Goal: Task Accomplishment & Management: Use online tool/utility

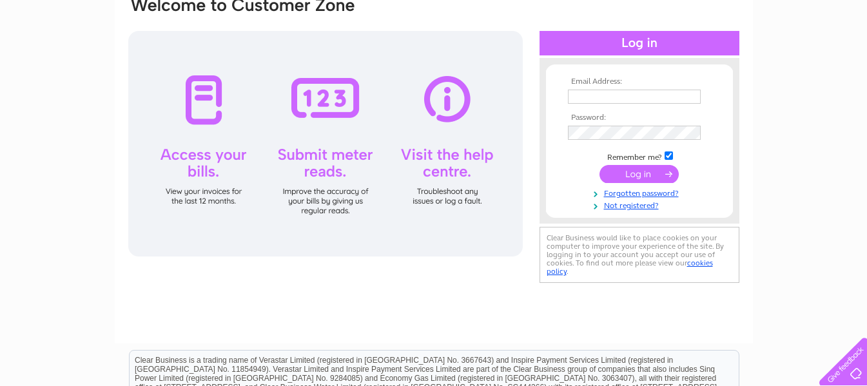
scroll to position [129, 0]
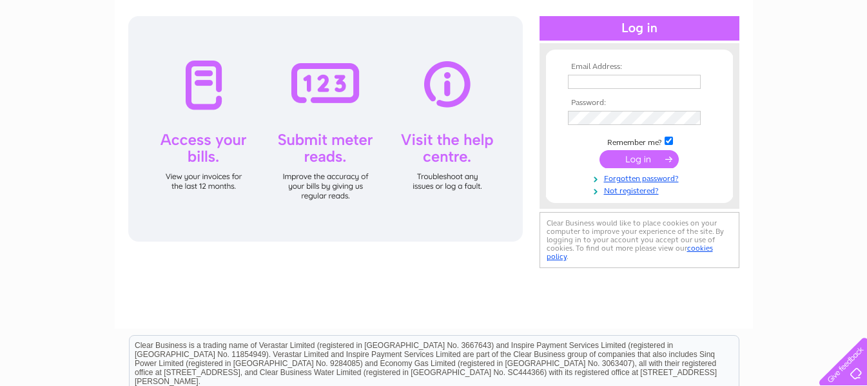
type input "marilynfroud@saddlersresidential.co.uk"
click at [641, 158] on input "submit" at bounding box center [638, 159] width 79 height 18
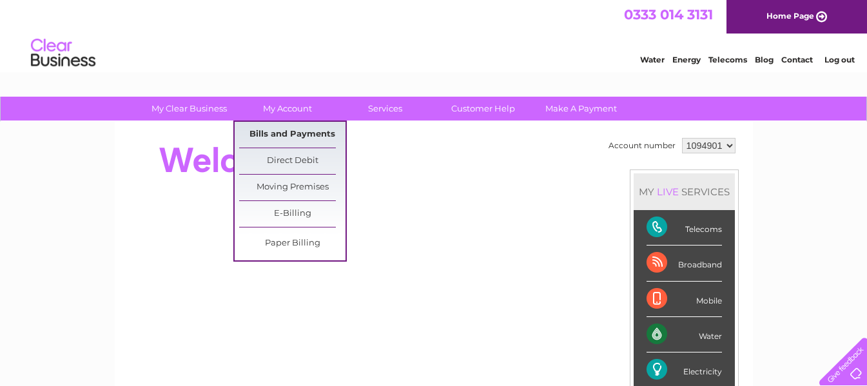
click at [258, 132] on link "Bills and Payments" at bounding box center [292, 135] width 106 height 26
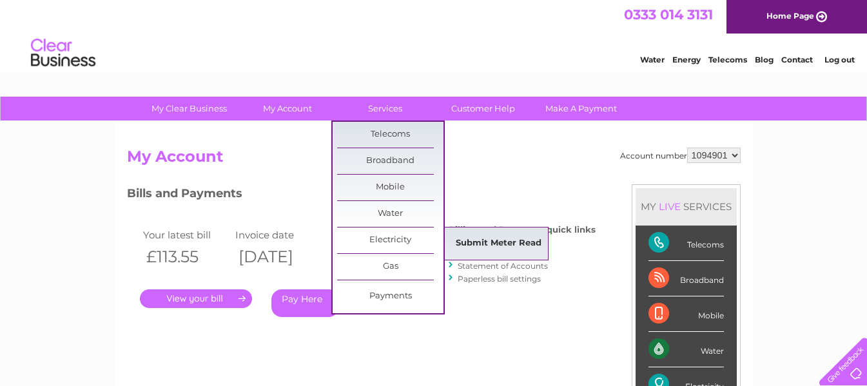
click at [517, 240] on link "Submit Meter Read" at bounding box center [498, 244] width 106 height 26
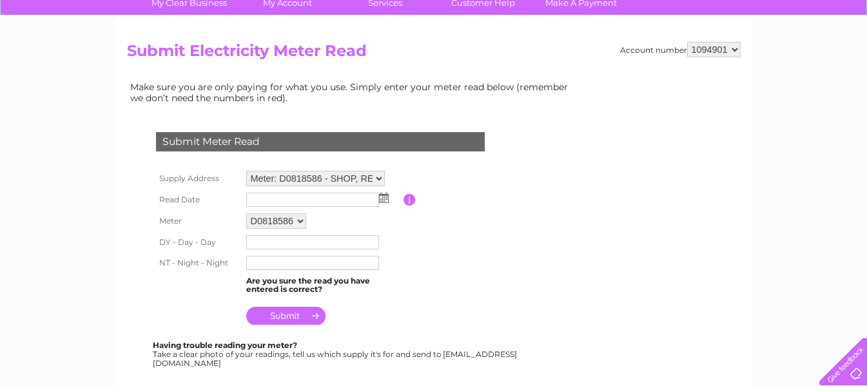
scroll to position [129, 0]
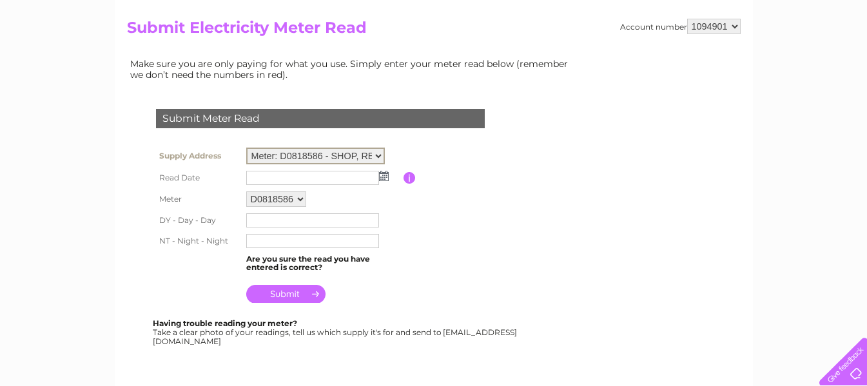
click at [380, 152] on select "Meter: D0818586 - SHOP, REEDHOUSE, 1 Old Ashford Road, Charing, Ashford, TN27 0…" at bounding box center [315, 156] width 139 height 17
click at [414, 146] on table "Supply Address Meter: D0818586 - SHOP, REEDHOUSE, 1 Old Ashford Road, Charing, …" at bounding box center [336, 224] width 366 height 161
click at [249, 219] on input "text" at bounding box center [313, 219] width 134 height 15
type input "43386"
click at [253, 241] on input "text" at bounding box center [313, 240] width 134 height 15
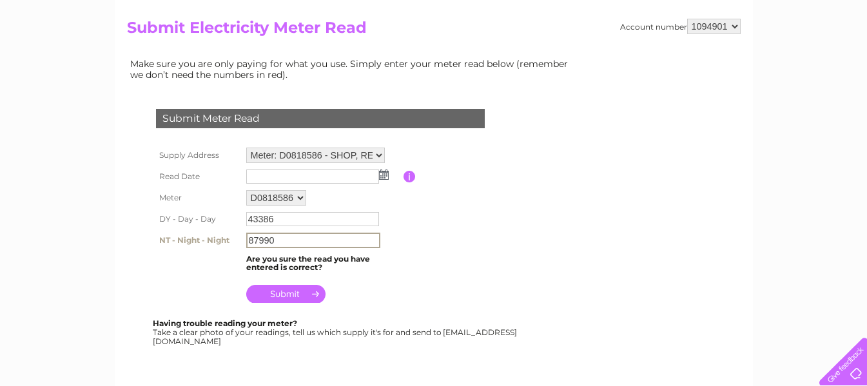
type input "87990"
click at [387, 171] on td at bounding box center [323, 176] width 160 height 21
click at [383, 171] on img at bounding box center [384, 175] width 10 height 10
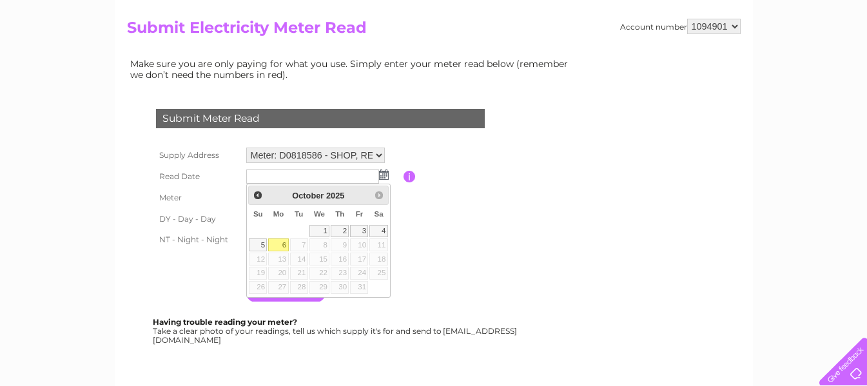
click at [280, 242] on link "6" at bounding box center [278, 244] width 20 height 13
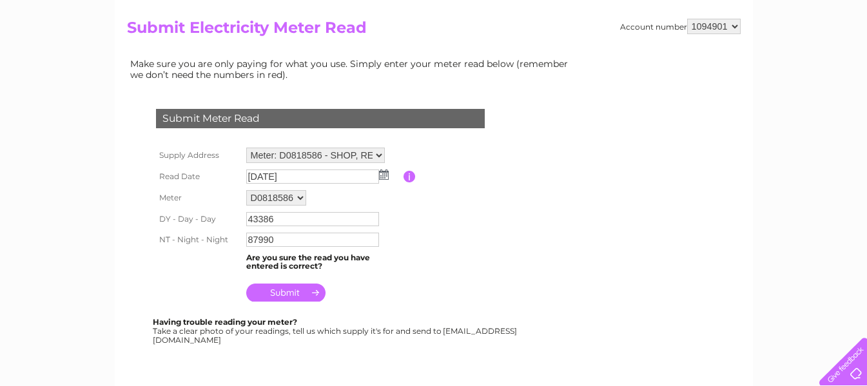
click at [384, 171] on img at bounding box center [384, 175] width 10 height 10
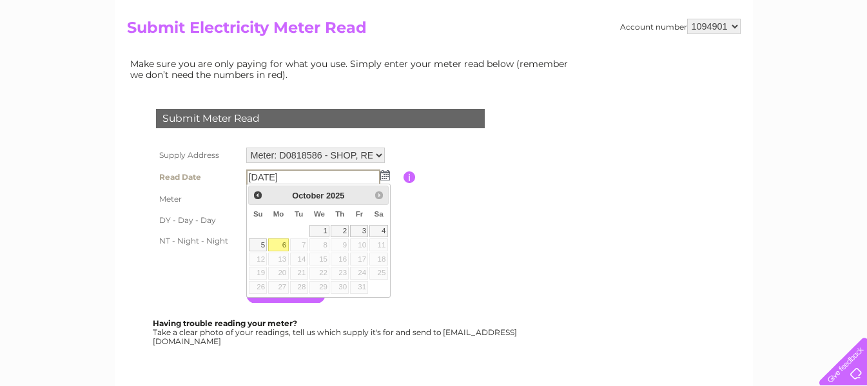
click at [385, 173] on img at bounding box center [385, 175] width 10 height 10
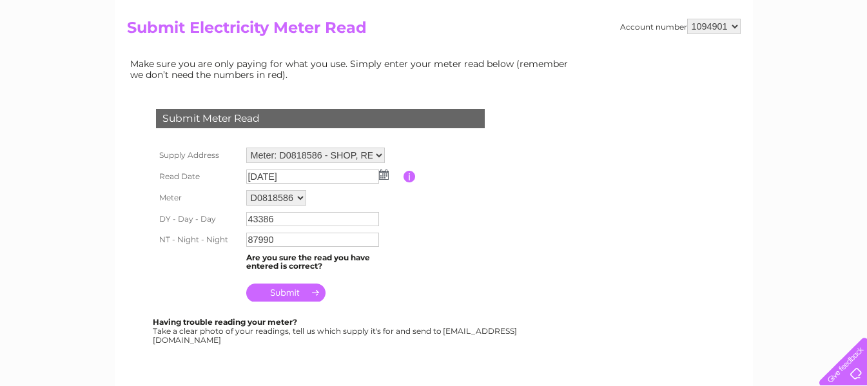
click at [385, 173] on img at bounding box center [384, 175] width 10 height 10
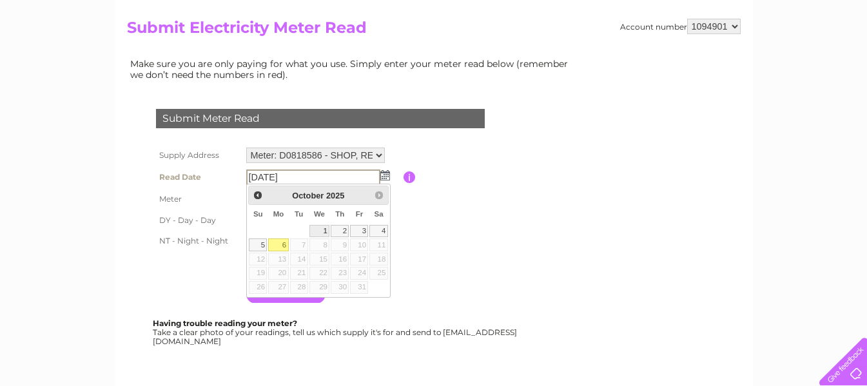
click at [325, 231] on link "1" at bounding box center [319, 231] width 21 height 13
type input "2025/10/01"
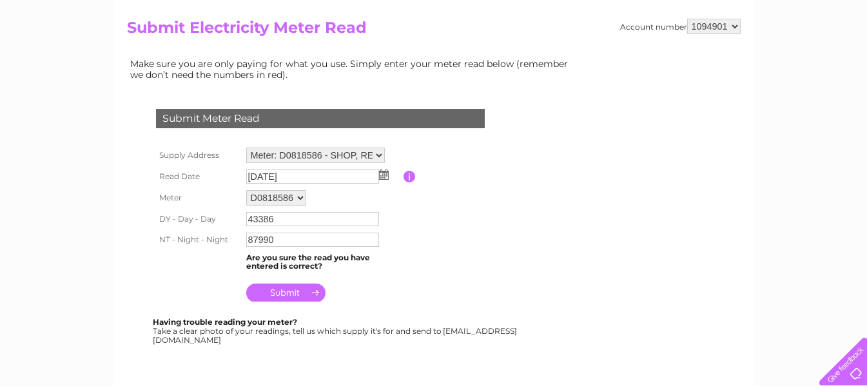
click at [281, 287] on input "submit" at bounding box center [285, 293] width 79 height 18
click at [287, 291] on input "submit" at bounding box center [285, 293] width 79 height 18
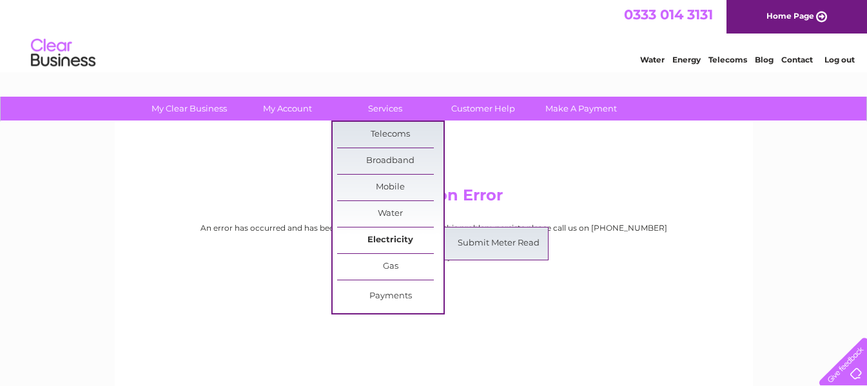
click at [387, 234] on link "Electricity" at bounding box center [390, 241] width 106 height 26
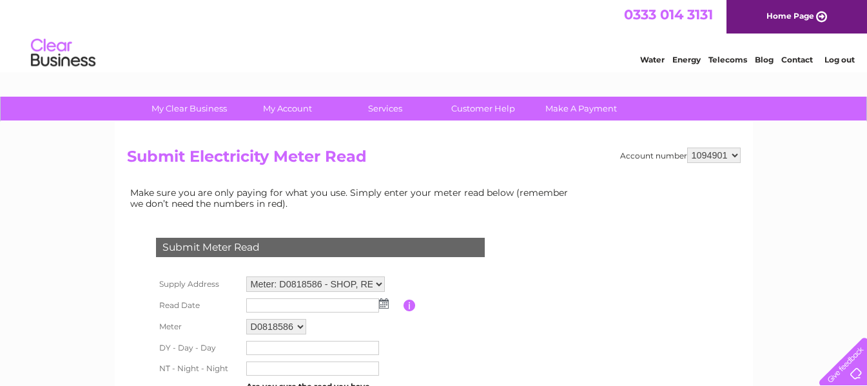
click at [379, 106] on link "Services" at bounding box center [385, 109] width 106 height 24
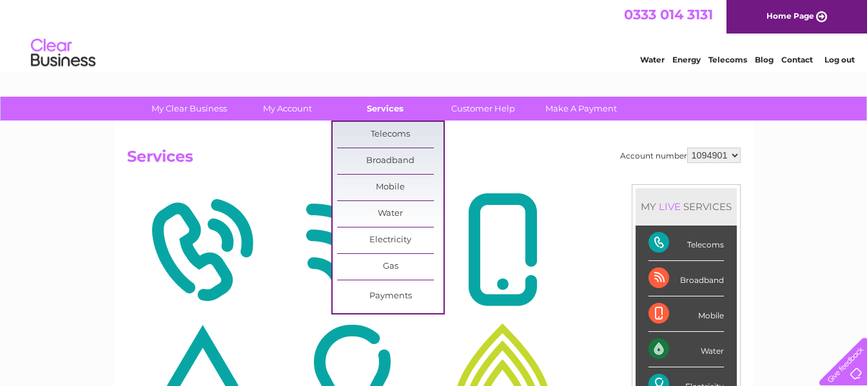
click at [393, 104] on link "Services" at bounding box center [385, 109] width 106 height 24
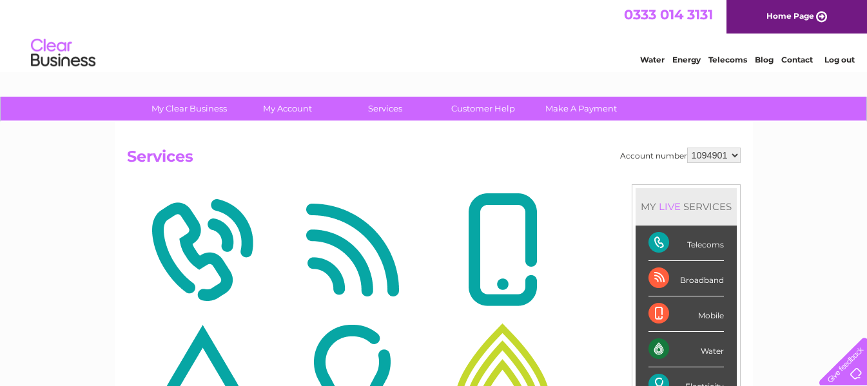
click at [394, 235] on img at bounding box center [352, 250] width 144 height 125
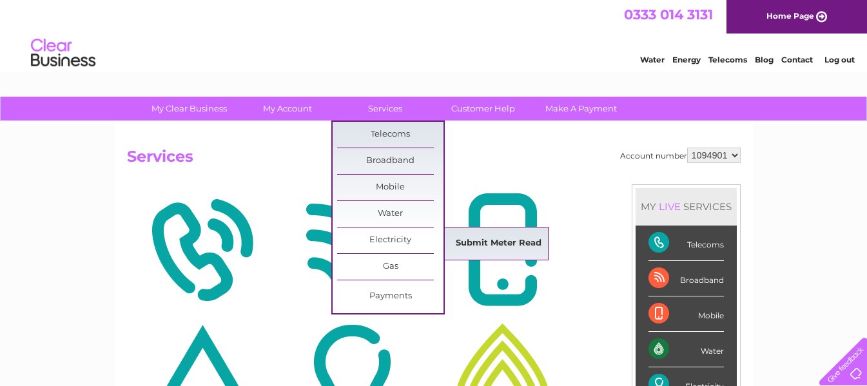
click at [504, 238] on link "Submit Meter Read" at bounding box center [498, 244] width 106 height 26
click at [503, 238] on link "Submit Meter Read" at bounding box center [498, 244] width 106 height 26
click at [505, 238] on link "Submit Meter Read" at bounding box center [498, 244] width 106 height 26
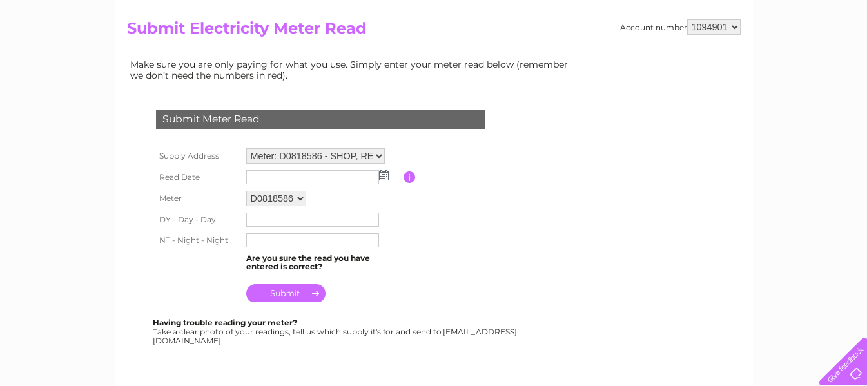
scroll to position [129, 0]
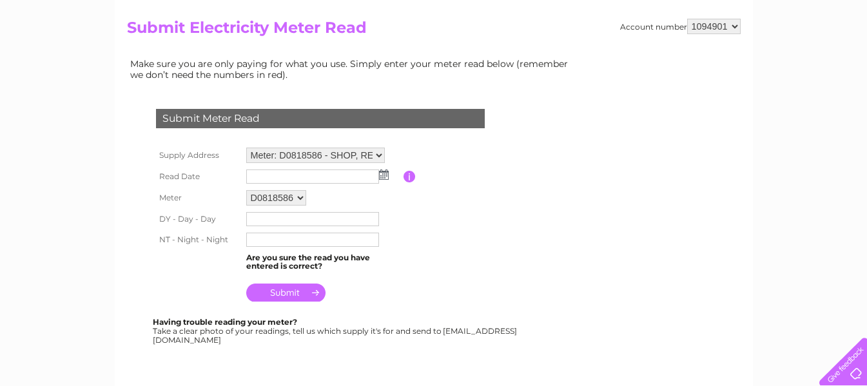
click at [382, 175] on img at bounding box center [384, 175] width 10 height 10
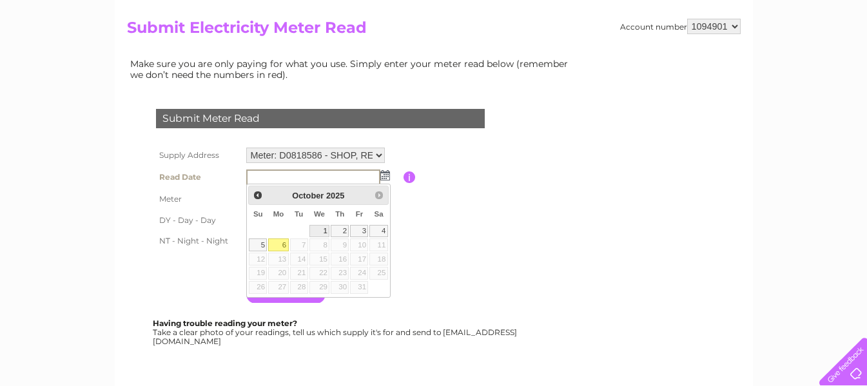
scroll to position [0, 0]
click at [282, 242] on link "6" at bounding box center [278, 244] width 20 height 13
type input "2025/10/06"
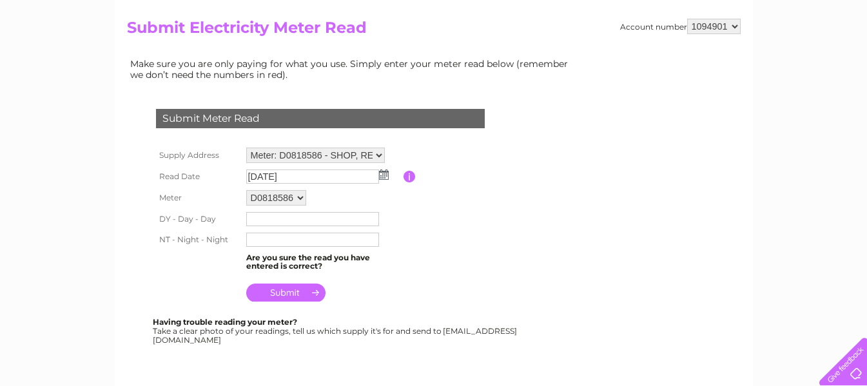
click at [257, 219] on input "text" at bounding box center [312, 219] width 133 height 14
type input "43386"
click at [269, 243] on input "text" at bounding box center [313, 240] width 134 height 15
type input "87990"
click at [296, 290] on input "submit" at bounding box center [285, 293] width 79 height 18
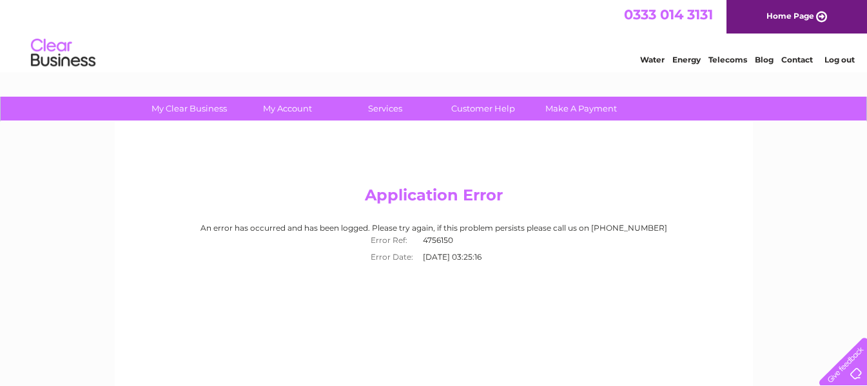
click at [795, 14] on link "Home Page" at bounding box center [796, 17] width 140 height 34
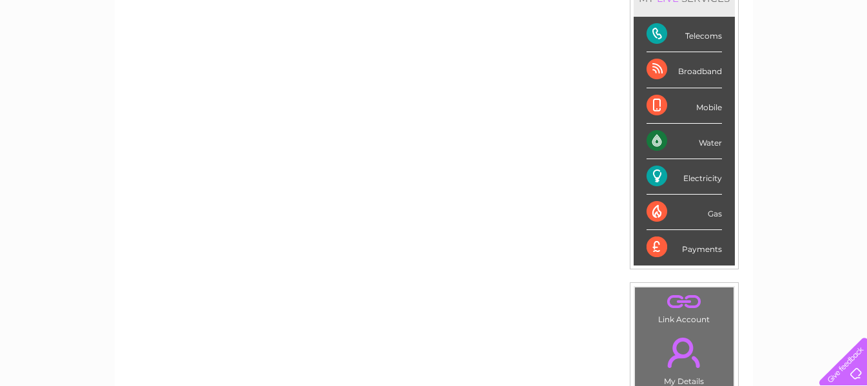
scroll to position [129, 0]
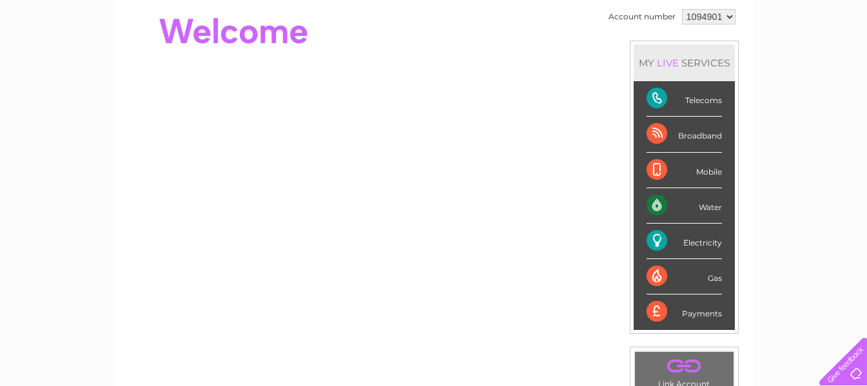
click at [699, 244] on div "Electricity" at bounding box center [683, 241] width 75 height 35
click at [695, 240] on div "Electricity" at bounding box center [683, 241] width 75 height 35
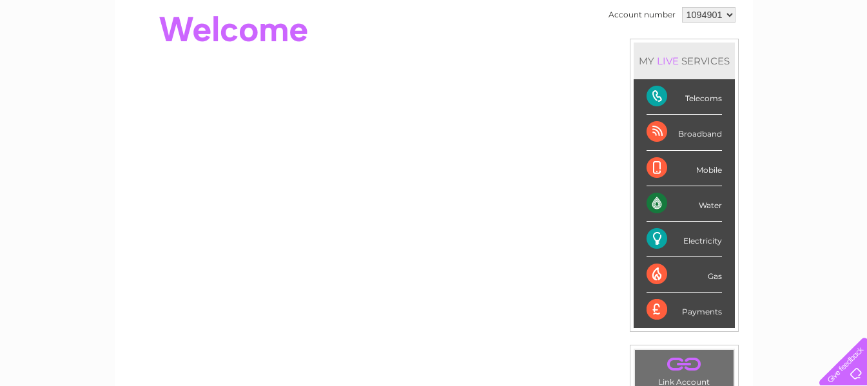
scroll to position [0, 0]
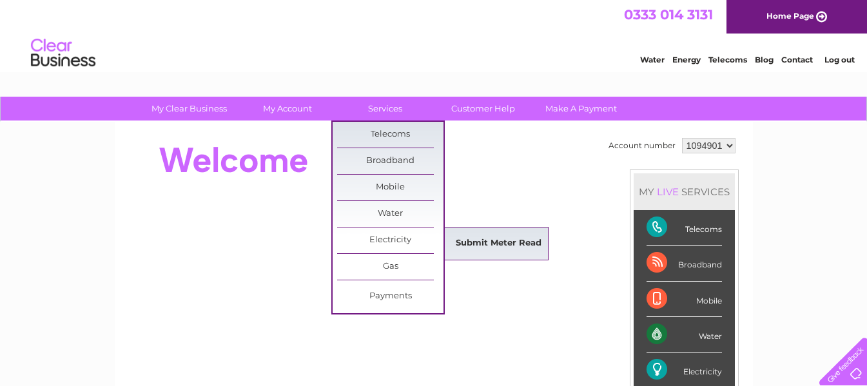
click at [494, 240] on link "Submit Meter Read" at bounding box center [498, 244] width 106 height 26
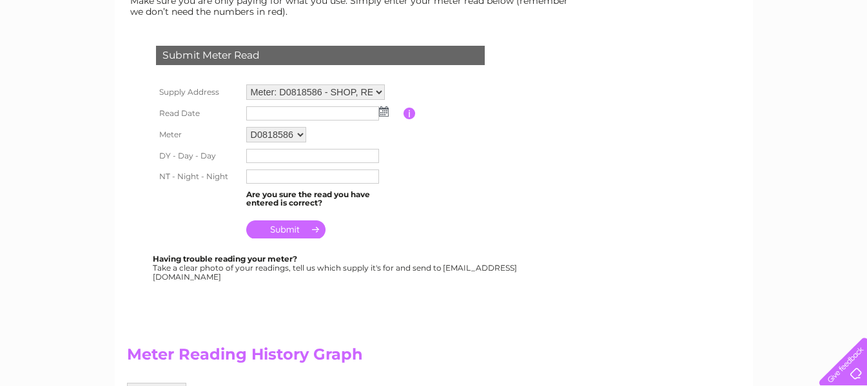
scroll to position [193, 0]
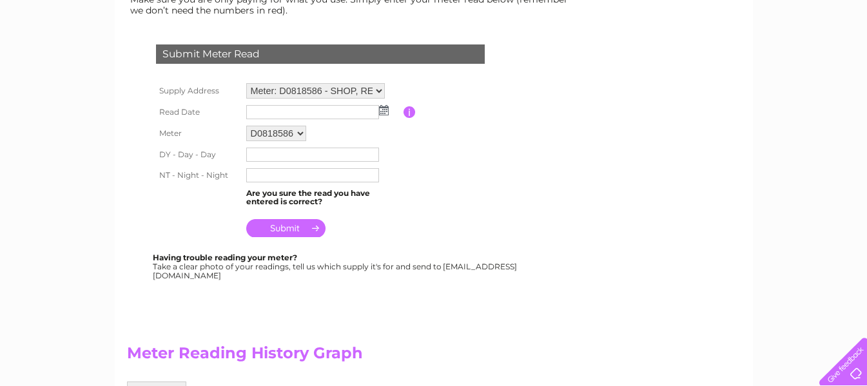
click at [385, 108] on img at bounding box center [384, 110] width 10 height 10
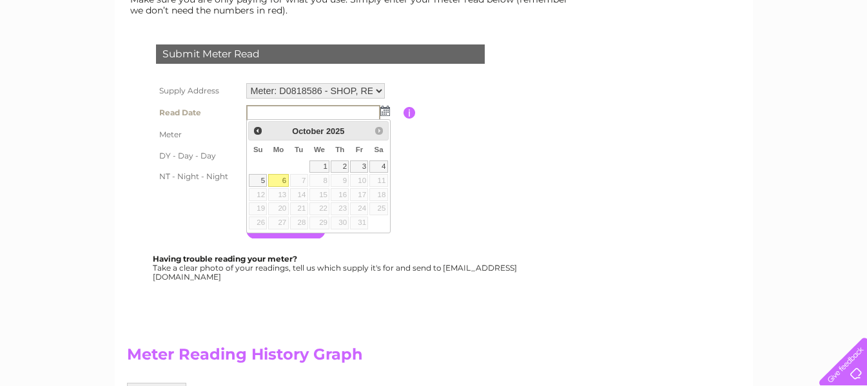
click at [283, 180] on link "6" at bounding box center [278, 180] width 20 height 13
type input "2025/10/06"
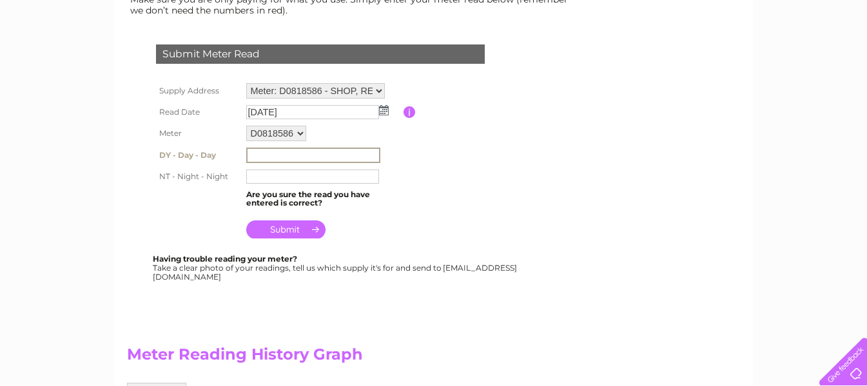
click at [254, 154] on input "text" at bounding box center [313, 155] width 134 height 15
type input "43386"
click at [255, 176] on input "text" at bounding box center [313, 175] width 134 height 15
type input "87990"
click at [308, 224] on input "submit" at bounding box center [285, 228] width 79 height 18
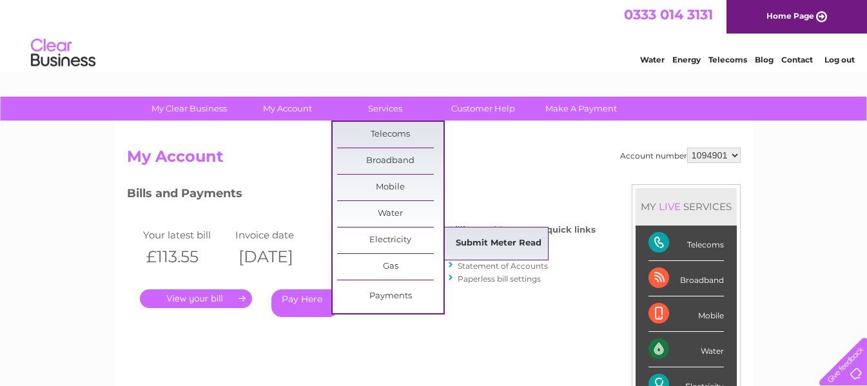
click at [498, 238] on link "Submit Meter Read" at bounding box center [498, 244] width 106 height 26
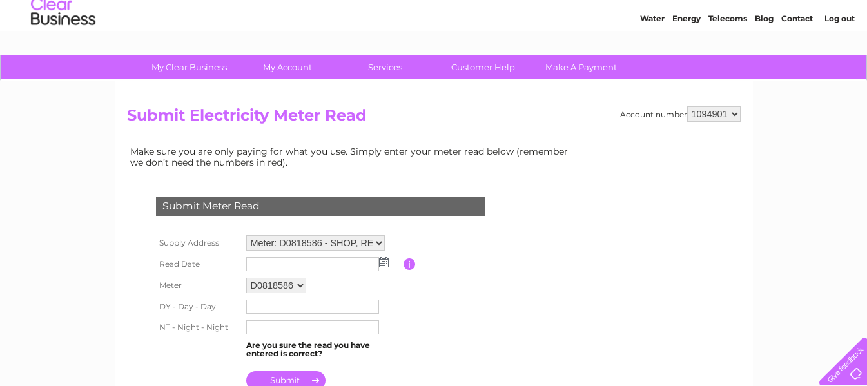
scroll to position [64, 0]
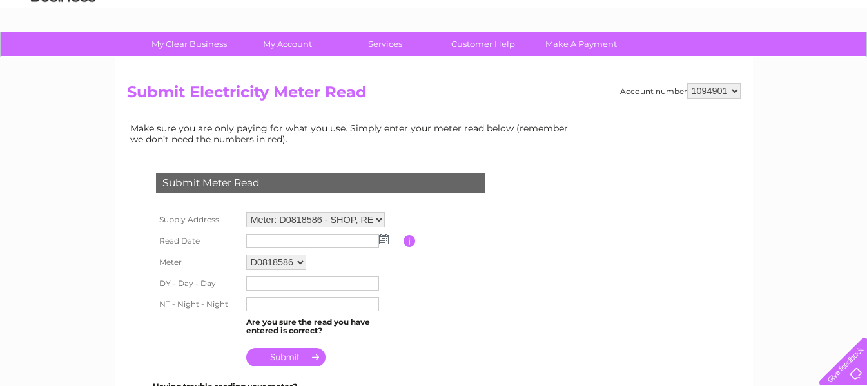
click at [383, 235] on img at bounding box center [384, 239] width 10 height 10
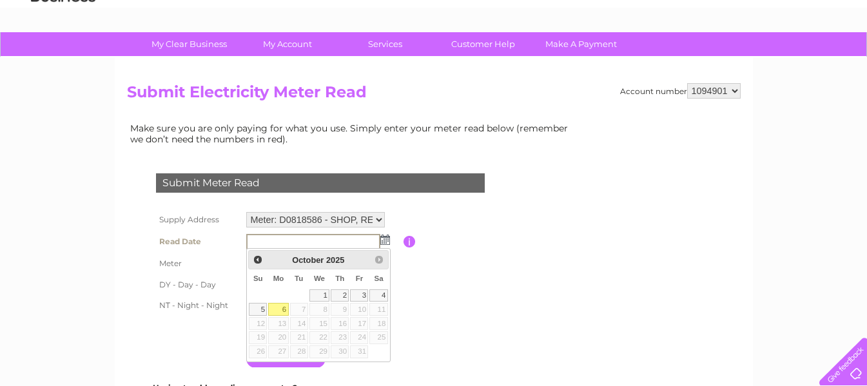
click at [280, 308] on link "6" at bounding box center [278, 309] width 20 height 13
type input "[DATE]"
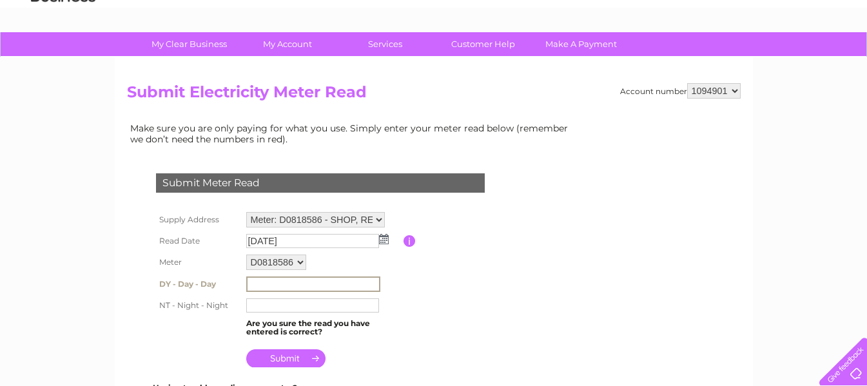
click at [253, 286] on input "text" at bounding box center [313, 283] width 134 height 15
type input "43386"
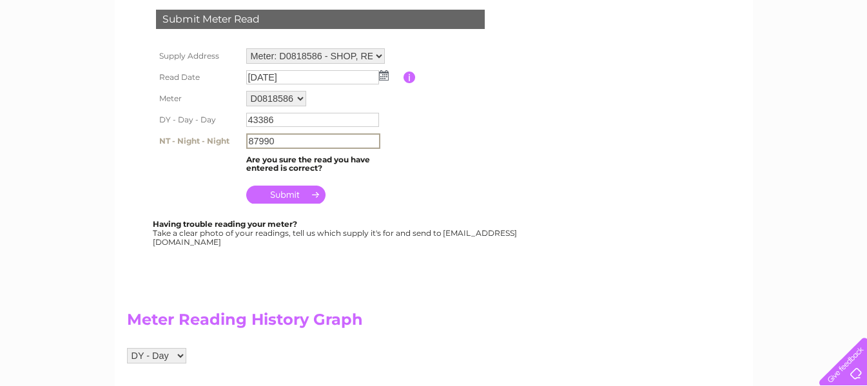
scroll to position [258, 0]
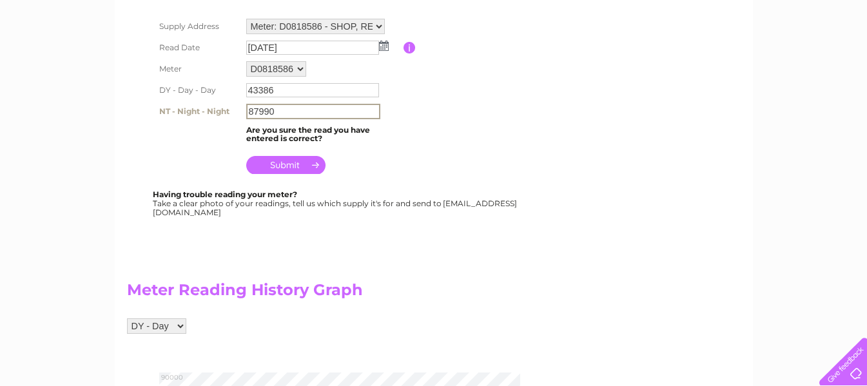
type input "87990"
click at [318, 161] on input "submit" at bounding box center [285, 165] width 79 height 18
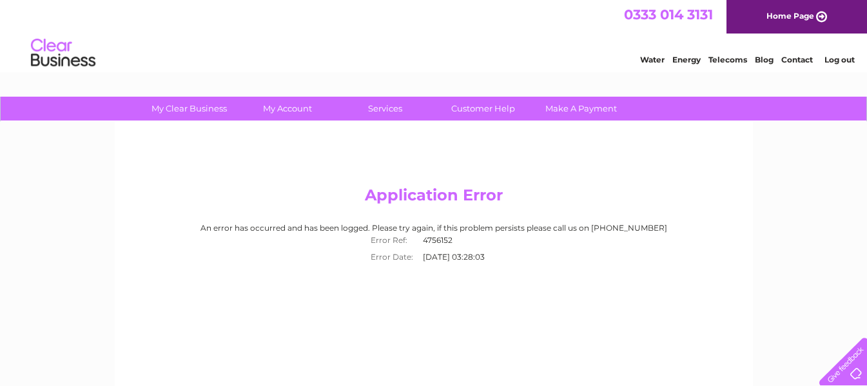
click at [840, 57] on link "Log out" at bounding box center [839, 60] width 30 height 10
